Goal: Information Seeking & Learning: Learn about a topic

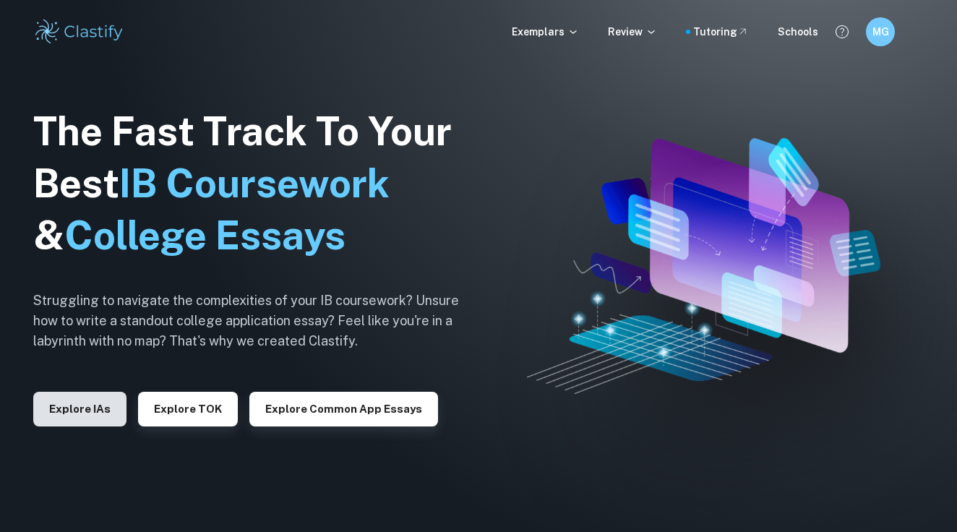
click at [74, 403] on button "Explore IAs" at bounding box center [79, 409] width 93 height 35
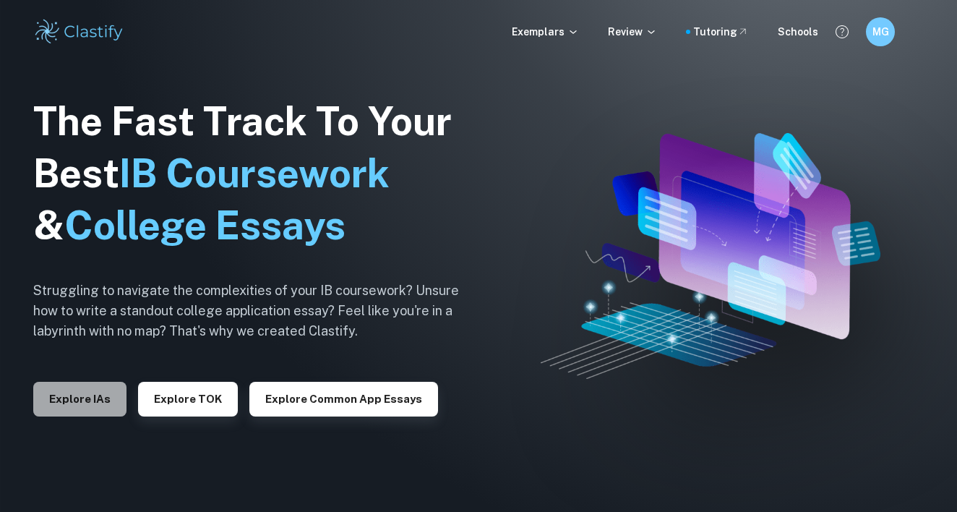
click at [68, 407] on button "Explore IAs" at bounding box center [79, 399] width 93 height 35
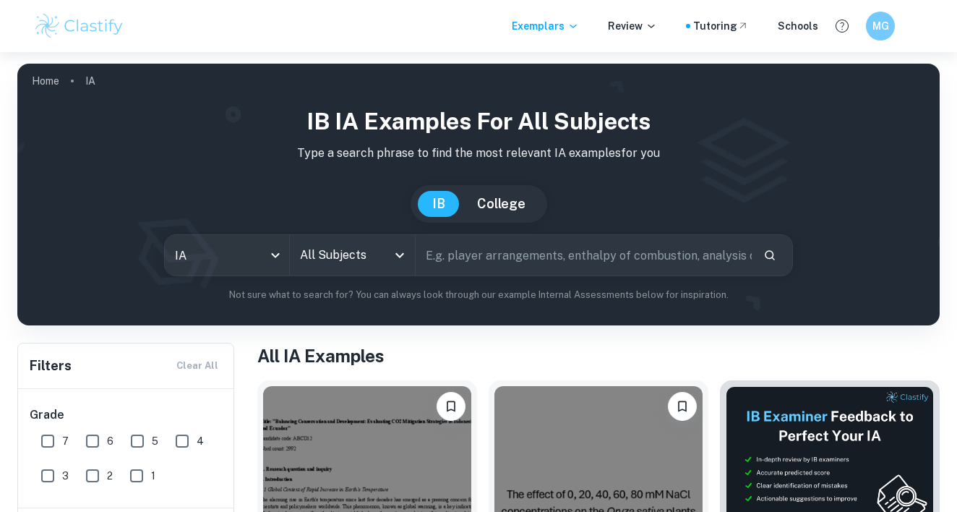
click at [329, 268] on input "All Subjects" at bounding box center [341, 254] width 90 height 27
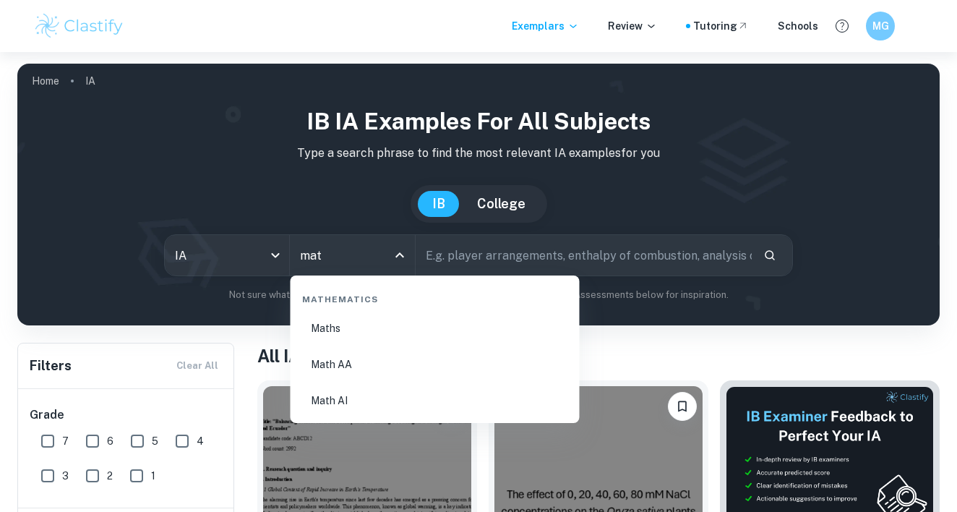
click at [348, 367] on li "Math AA" at bounding box center [435, 364] width 278 height 33
type input "Math AA"
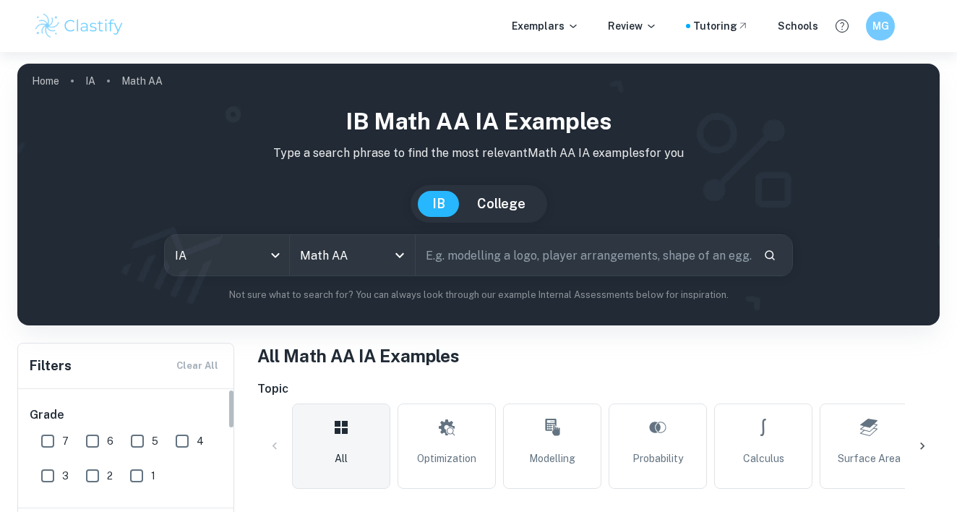
click at [465, 252] on input "text" at bounding box center [584, 255] width 336 height 40
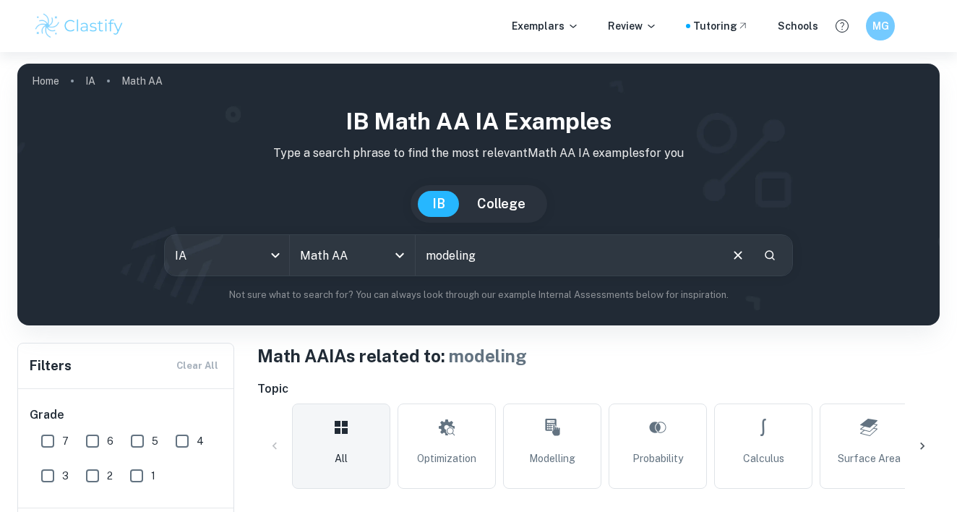
click at [469, 249] on input "modeling" at bounding box center [567, 255] width 303 height 40
click at [490, 257] on input "modeling" at bounding box center [567, 255] width 303 height 40
type input "modeling population"
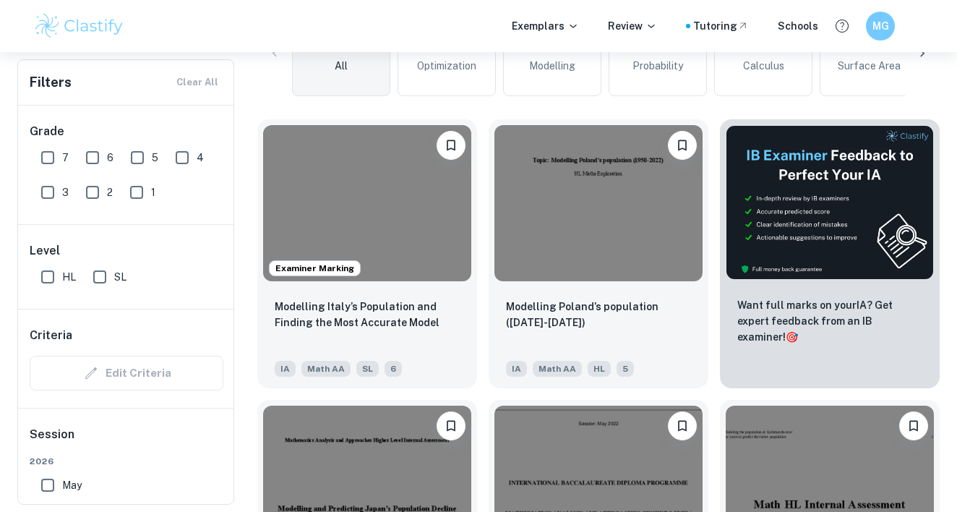
scroll to position [389, 0]
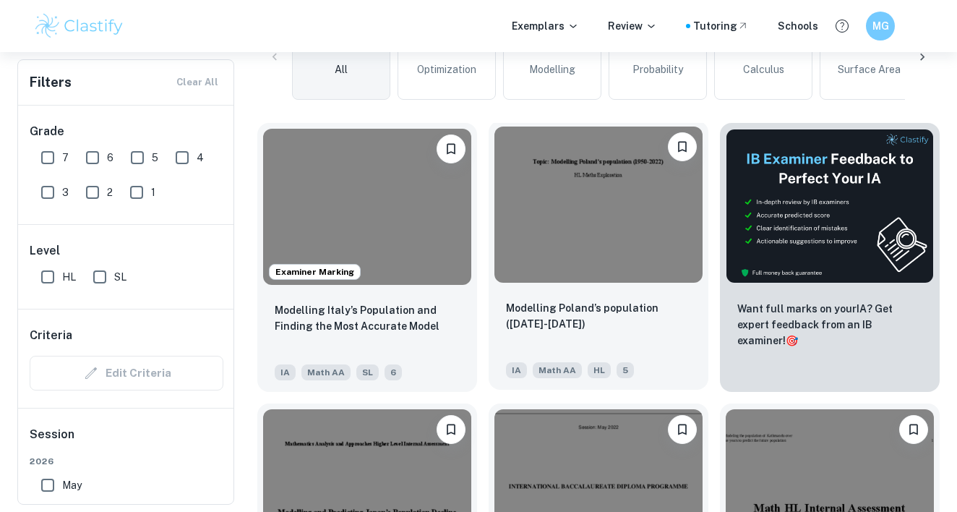
click at [564, 268] on img at bounding box center [599, 205] width 208 height 156
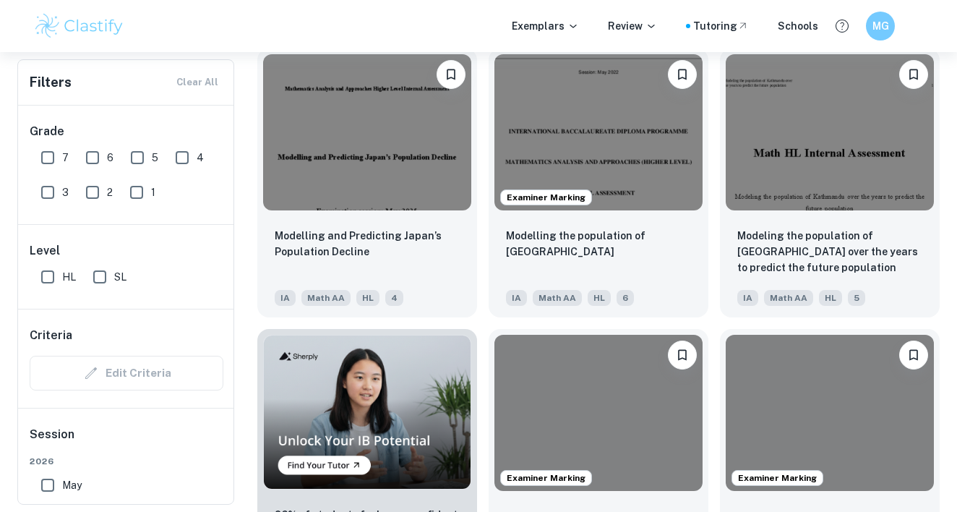
scroll to position [852, 0]
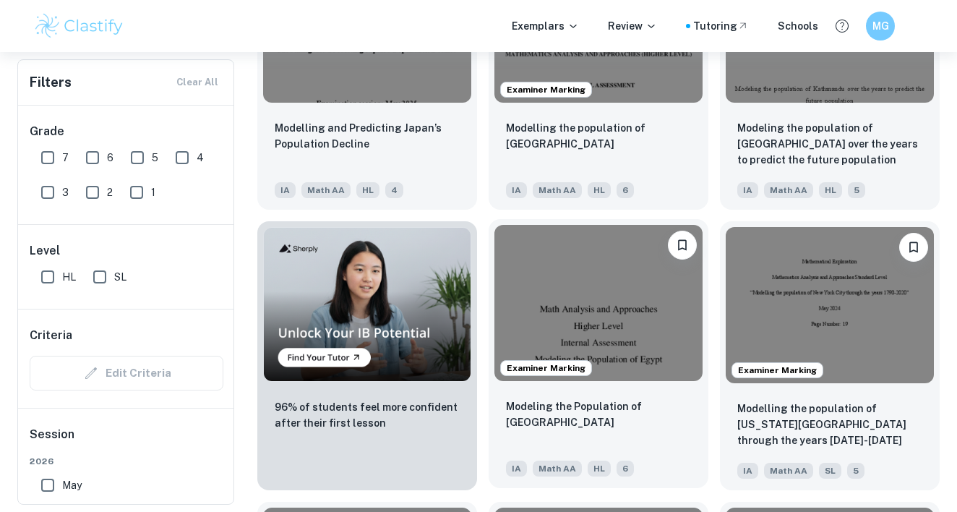
click at [568, 396] on div "Modeling the Population of [GEOGRAPHIC_DATA] [GEOGRAPHIC_DATA] Math AA HL 6" at bounding box center [599, 437] width 220 height 101
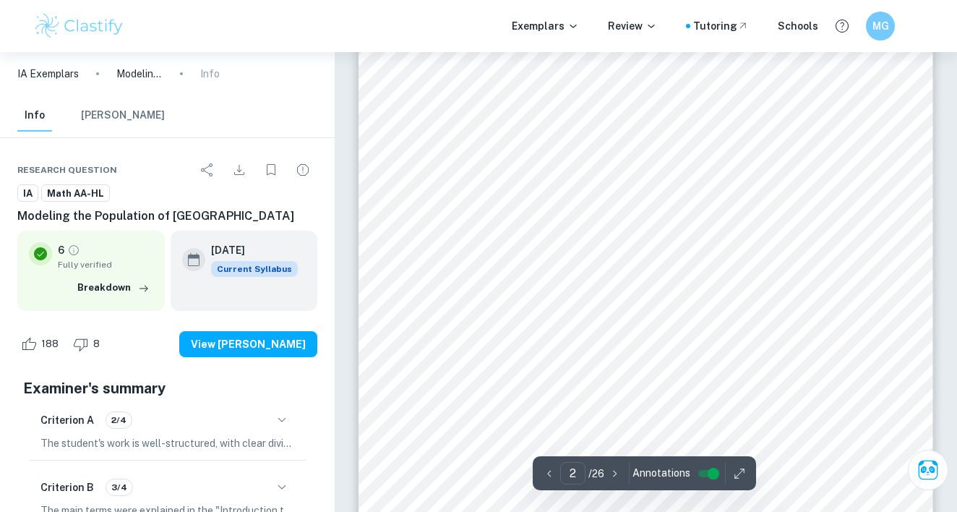
scroll to position [1009, 0]
click at [549, 257] on div "2 Table of Contents INTRODUCTION...............................................…" at bounding box center [646, 272] width 574 height 743
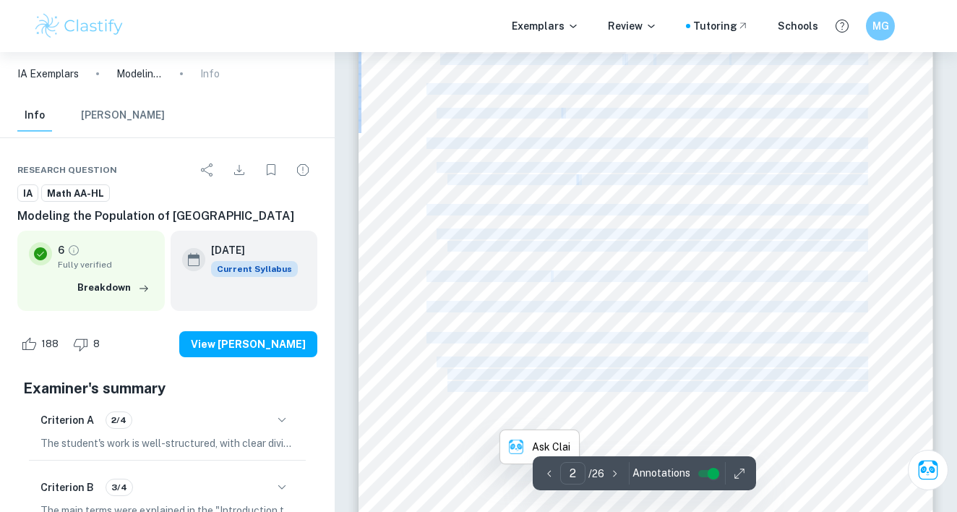
click at [549, 257] on div "2 Table of Contents INTRODUCTION...............................................…" at bounding box center [646, 272] width 574 height 743
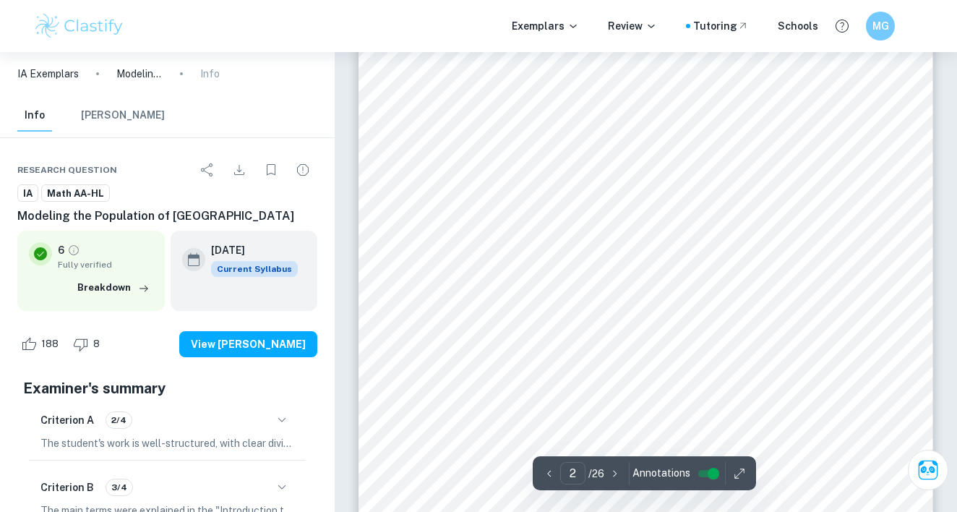
click at [550, 230] on span "Derivation of Gompertz Model ..................................................…" at bounding box center [651, 233] width 429 height 9
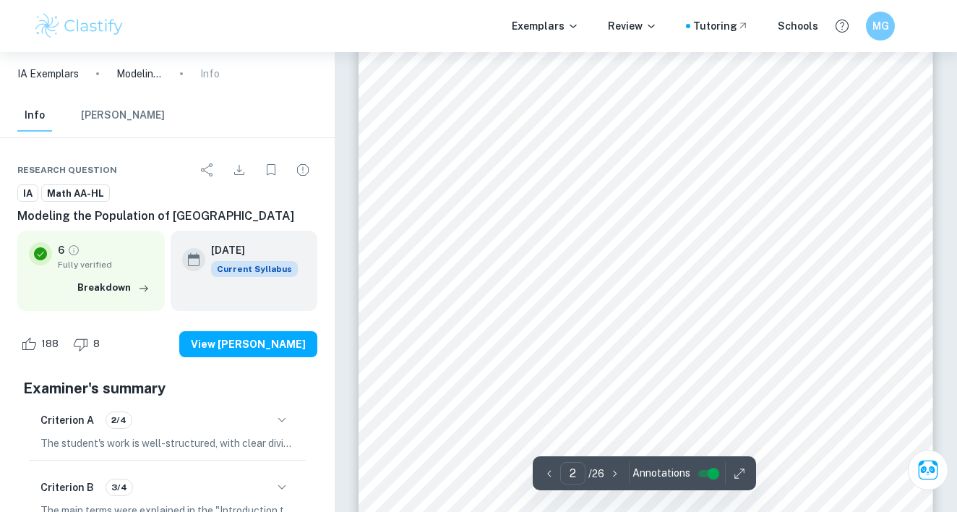
drag, startPoint x: 424, startPoint y: 134, endPoint x: 688, endPoint y: 420, distance: 389.4
click at [688, 420] on div "2 Table of Contents INTRODUCTION...............................................…" at bounding box center [646, 374] width 574 height 743
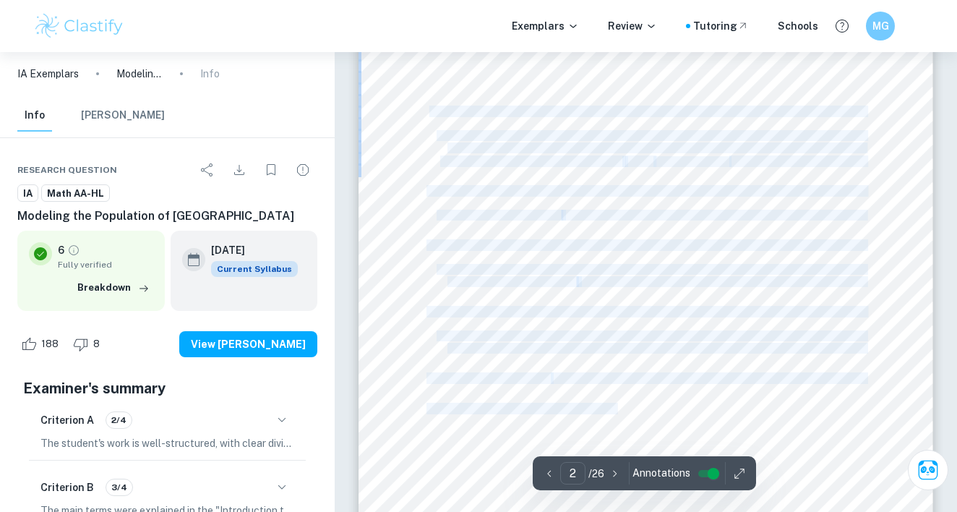
drag, startPoint x: 429, startPoint y: 114, endPoint x: 619, endPoint y: 409, distance: 351.0
click at [619, 409] on div "2 Table of Contents INTRODUCTION...............................................…" at bounding box center [646, 374] width 574 height 743
copy div "NTRODUCTION....................................................................…"
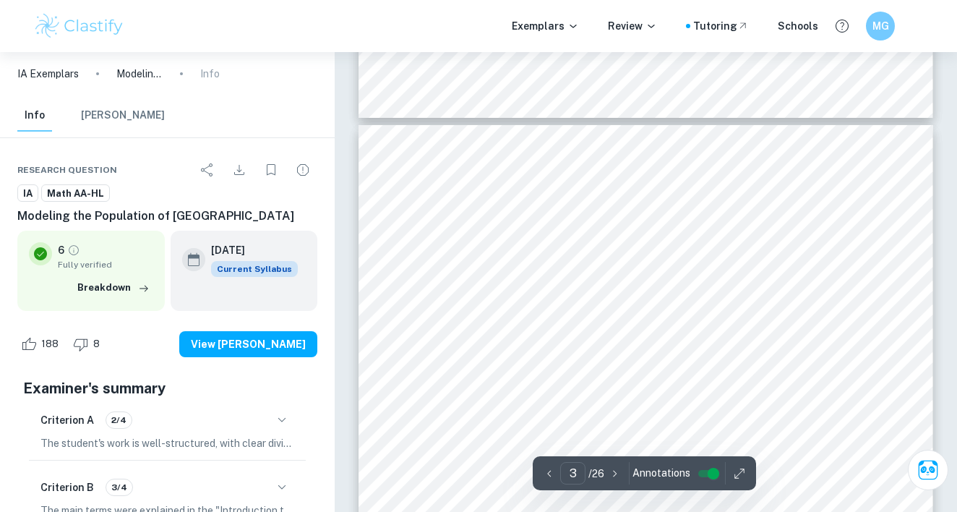
scroll to position [1591, 0]
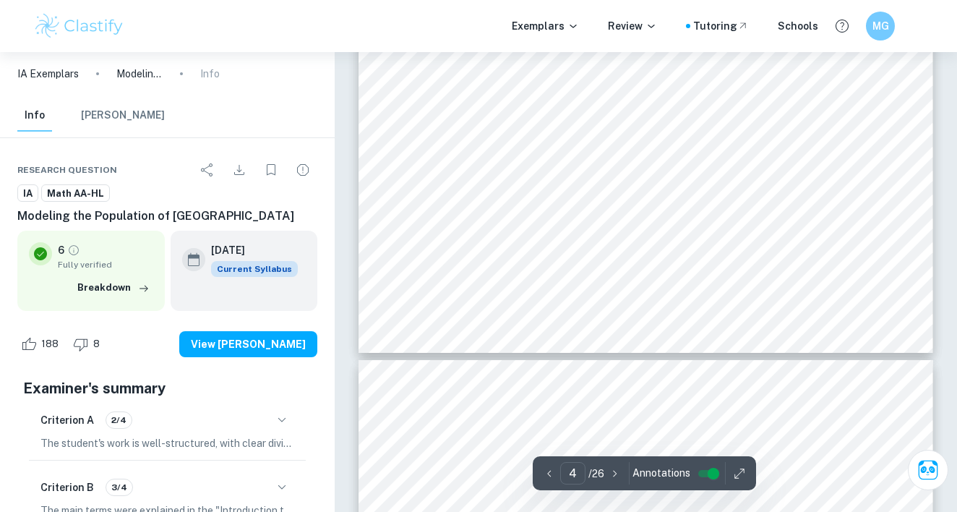
type input "5"
